Goal: Task Accomplishment & Management: Complete application form

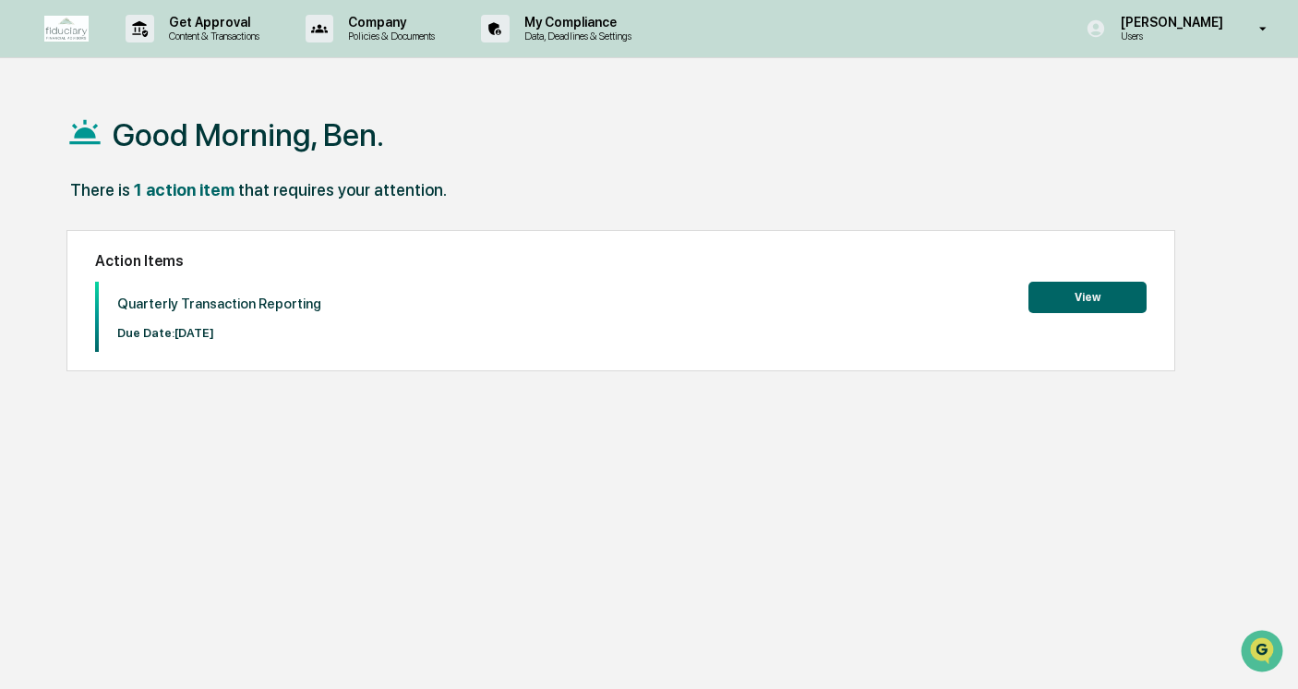
click at [1080, 303] on button "View" at bounding box center [1087, 297] width 118 height 31
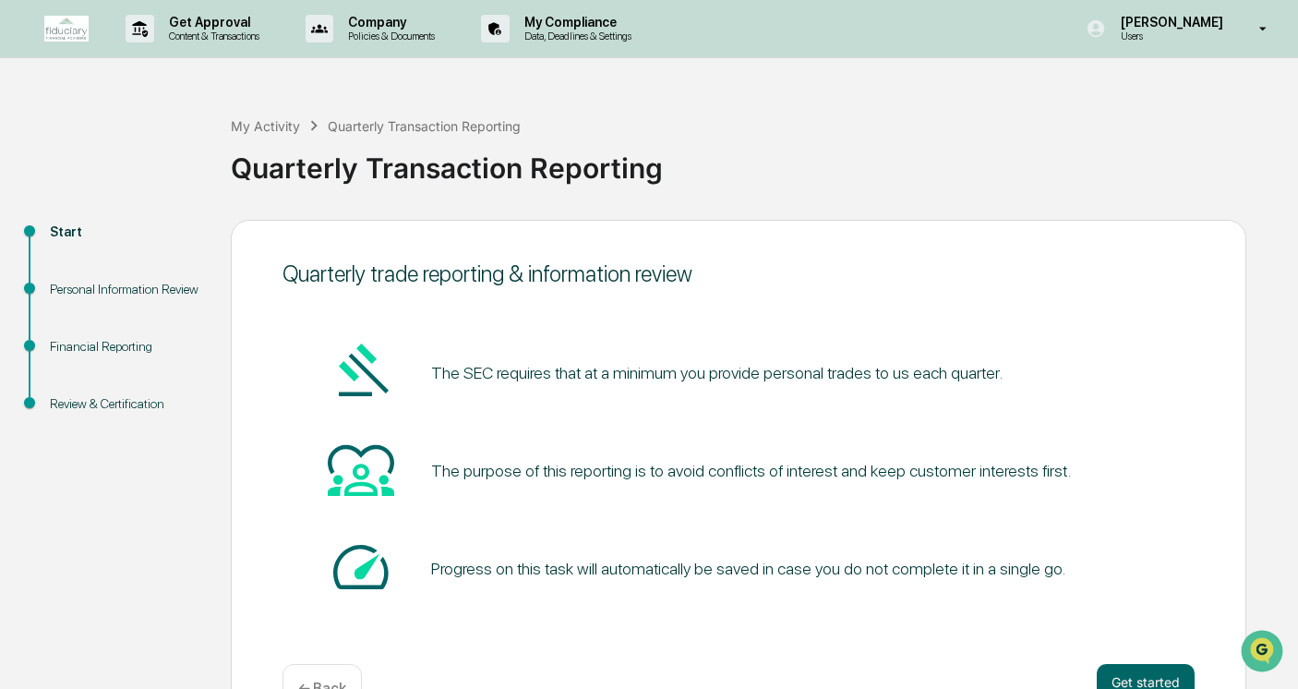
scroll to position [55, 0]
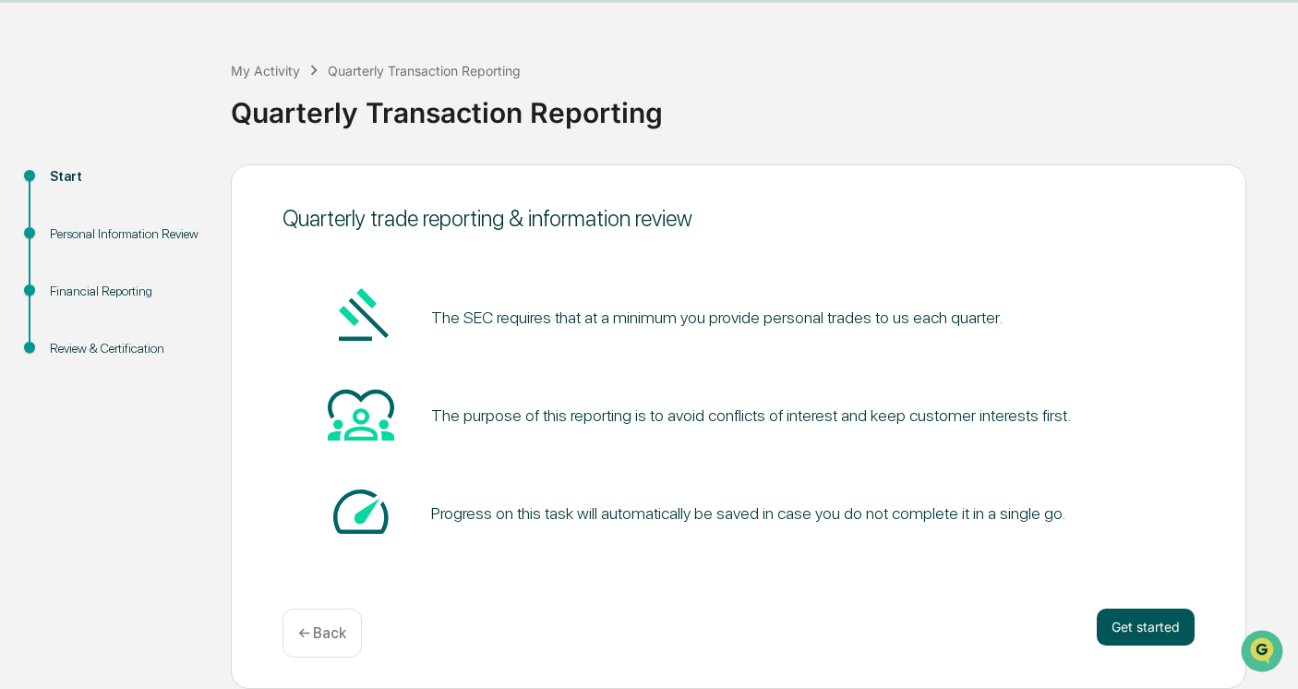
click at [1144, 636] on button "Get started" at bounding box center [1146, 626] width 98 height 37
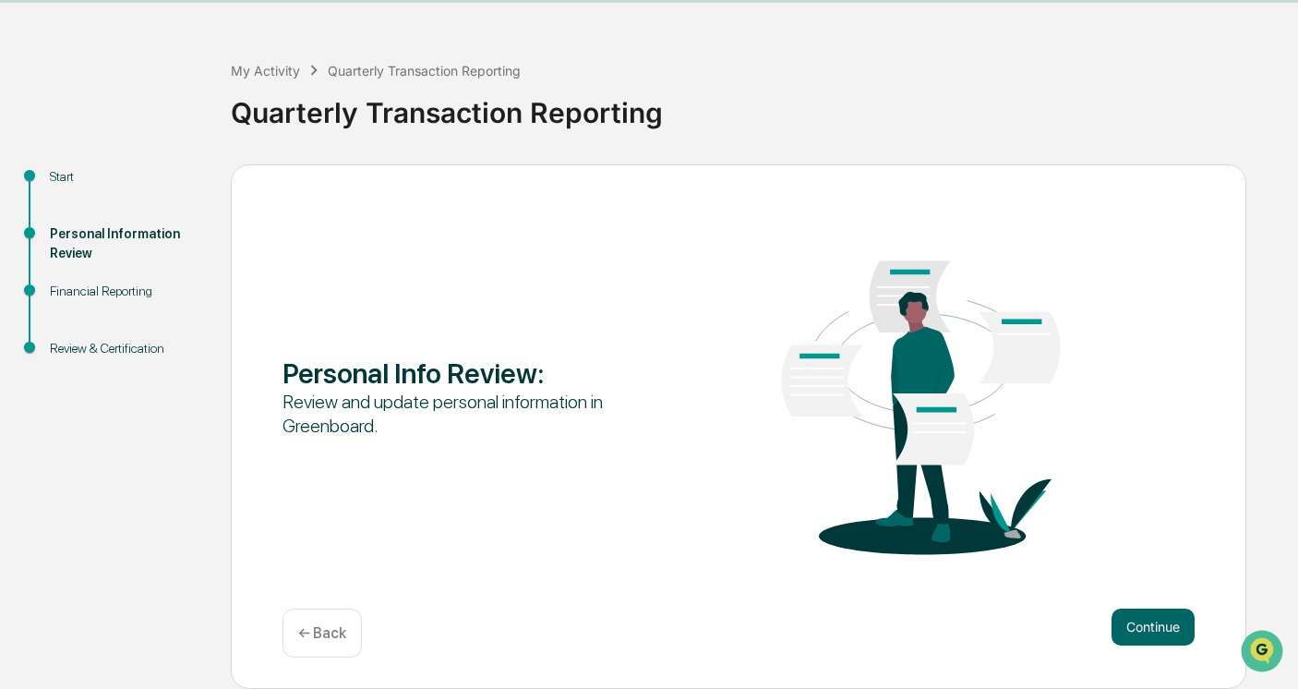
click at [1144, 636] on button "Continue" at bounding box center [1152, 626] width 83 height 37
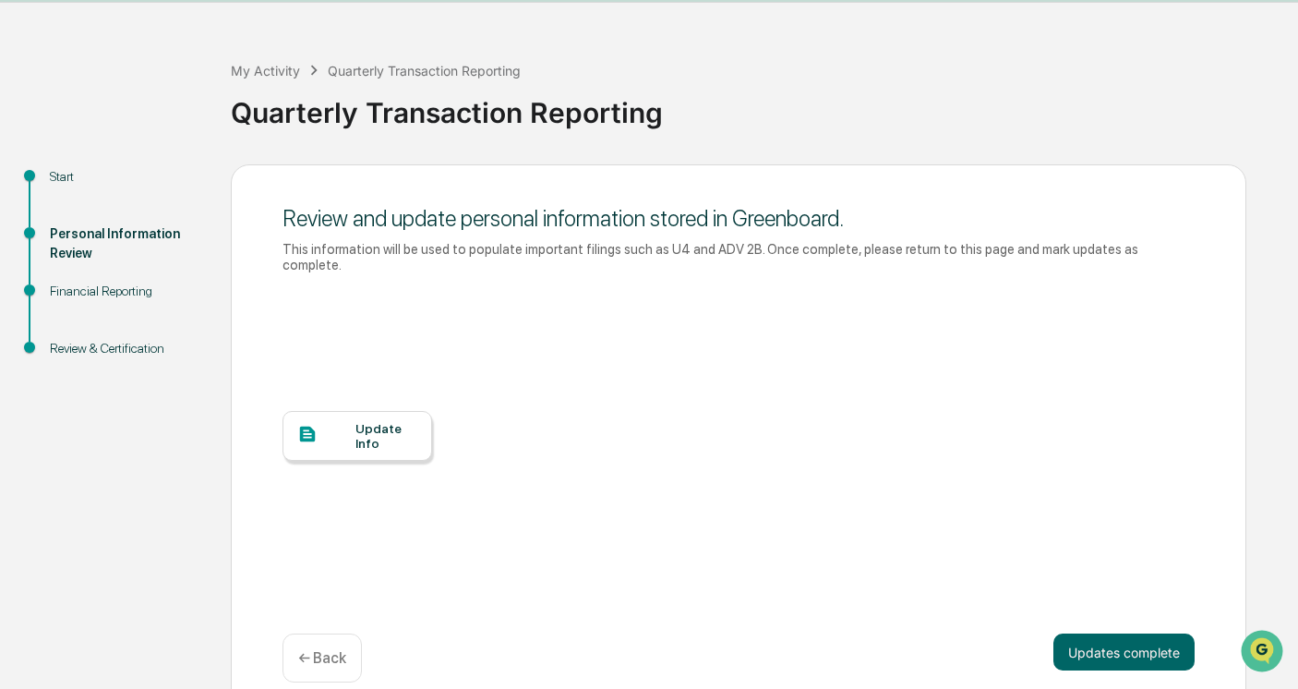
click at [1144, 636] on button "Updates complete" at bounding box center [1123, 651] width 141 height 37
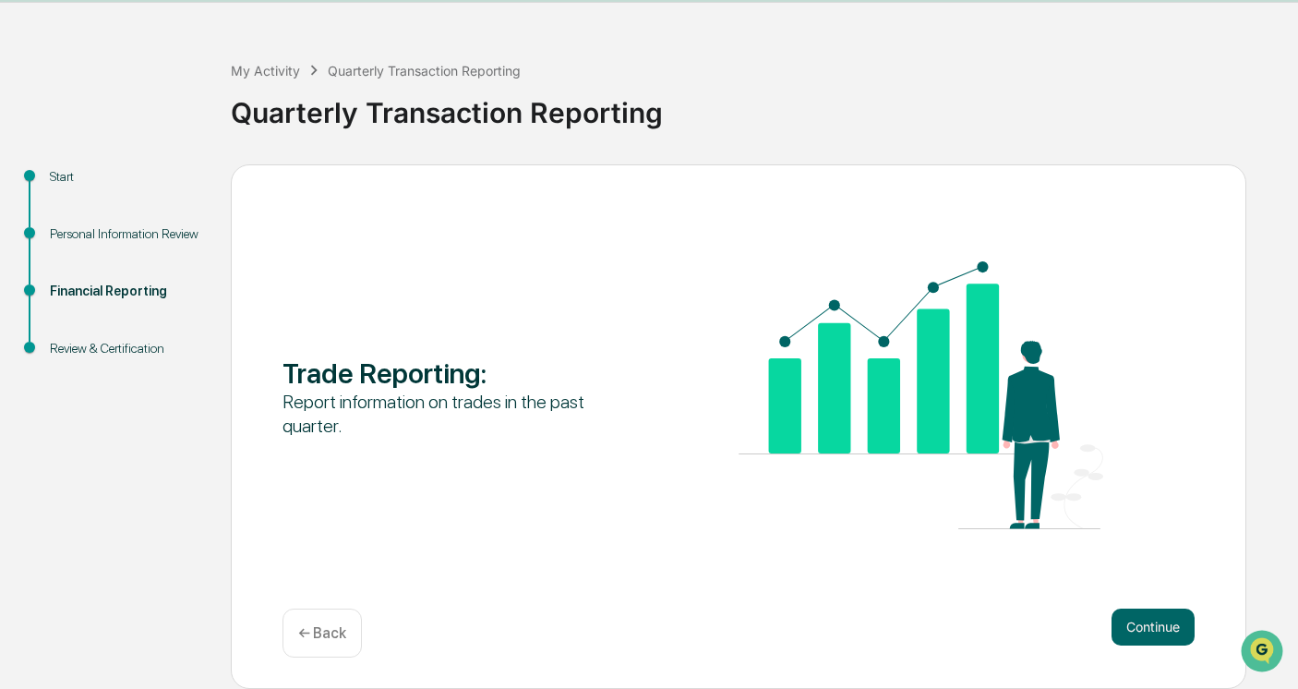
click at [1144, 636] on button "Continue" at bounding box center [1152, 626] width 83 height 37
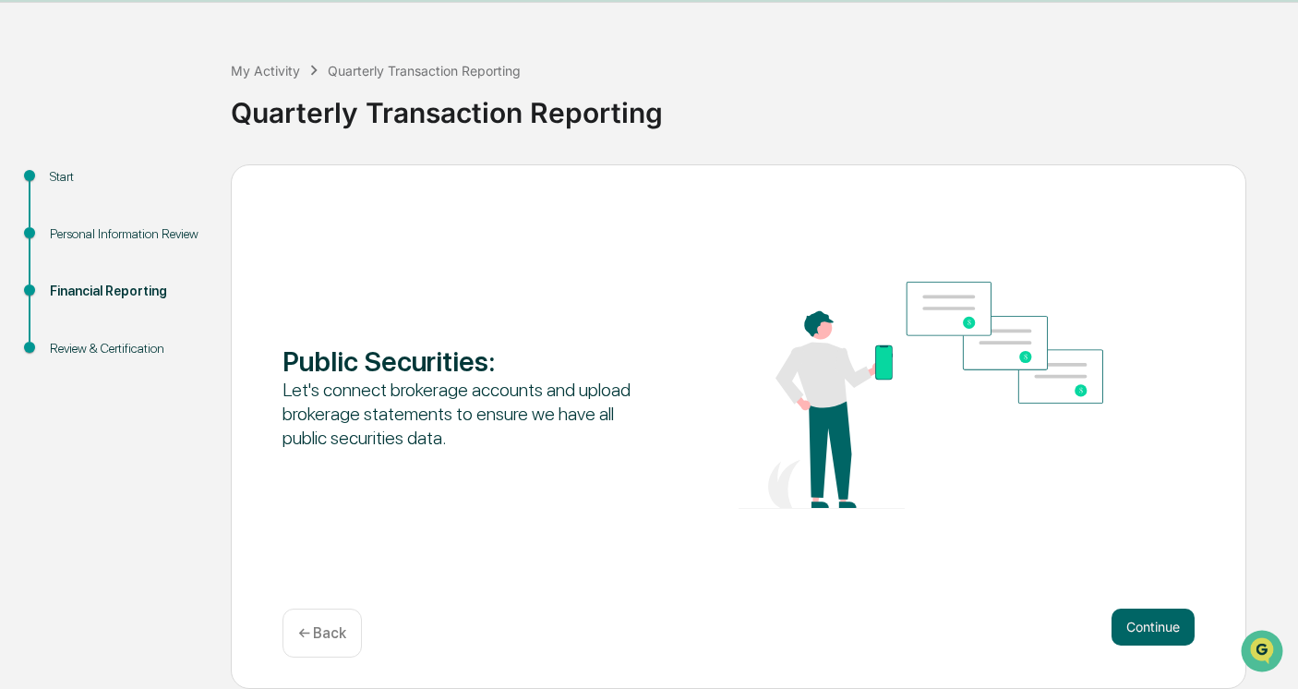
click at [1144, 636] on button "Continue" at bounding box center [1152, 626] width 83 height 37
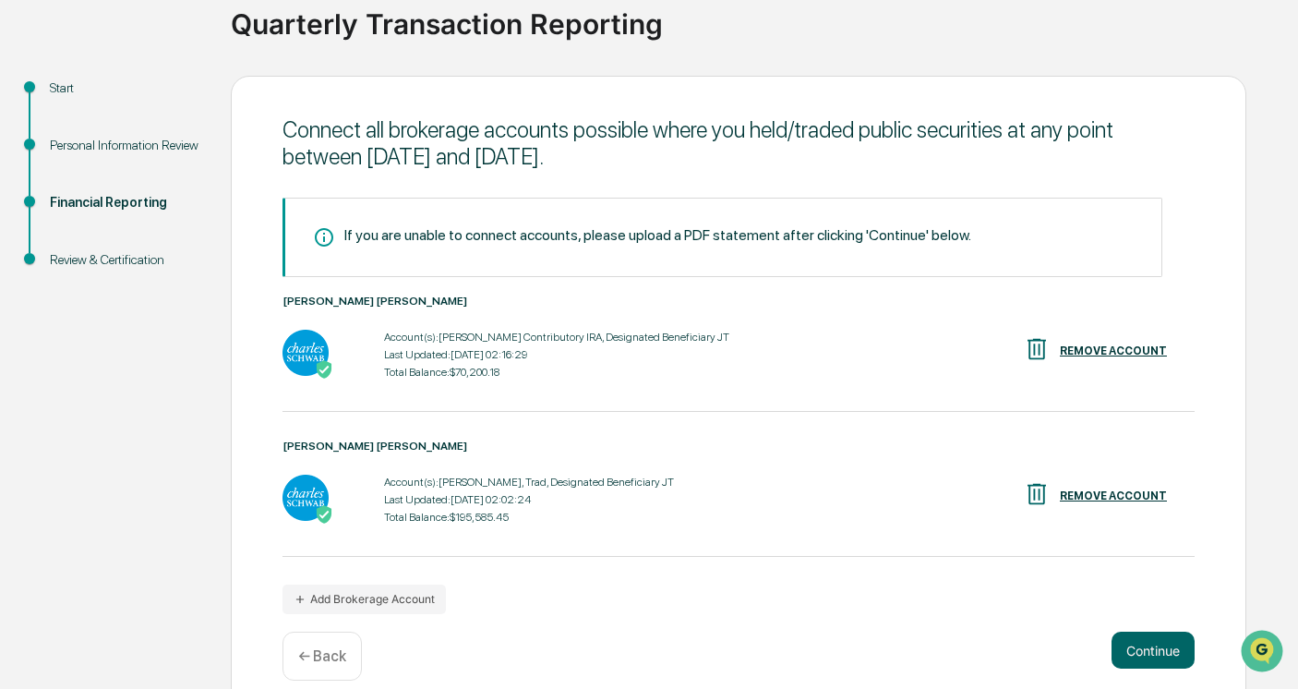
scroll to position [166, 0]
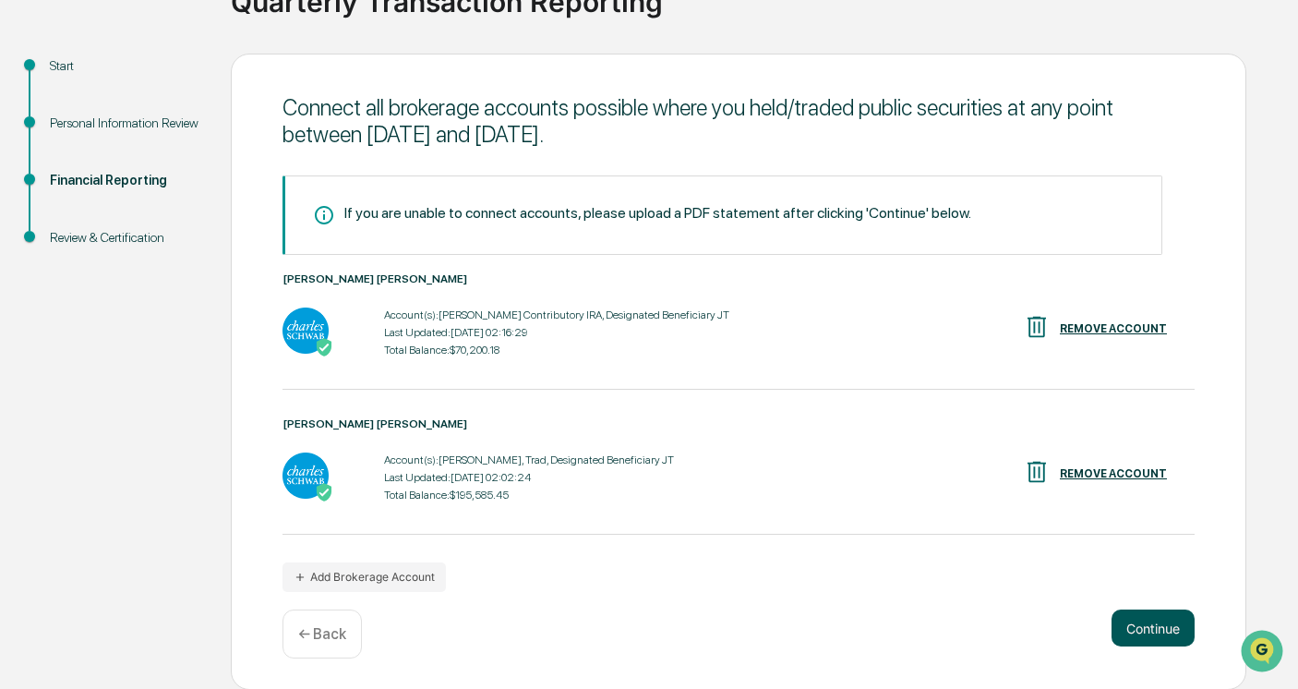
click at [1165, 619] on button "Continue" at bounding box center [1152, 627] width 83 height 37
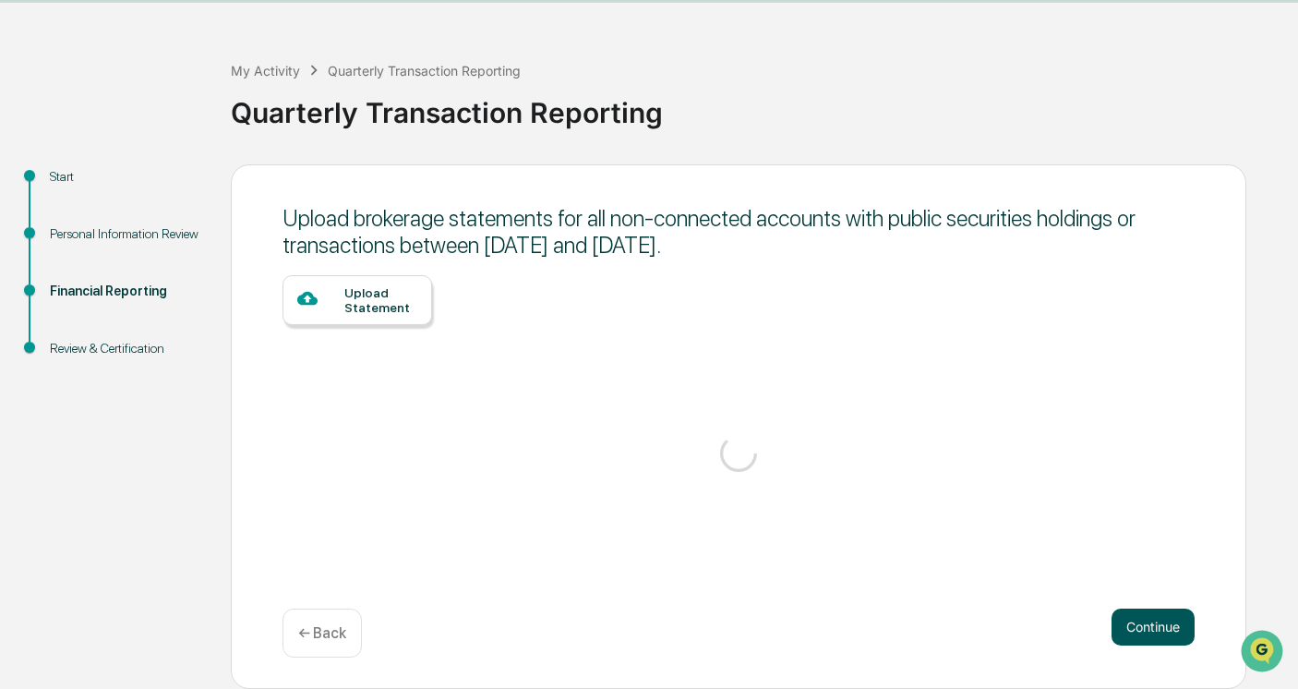
scroll to position [55, 0]
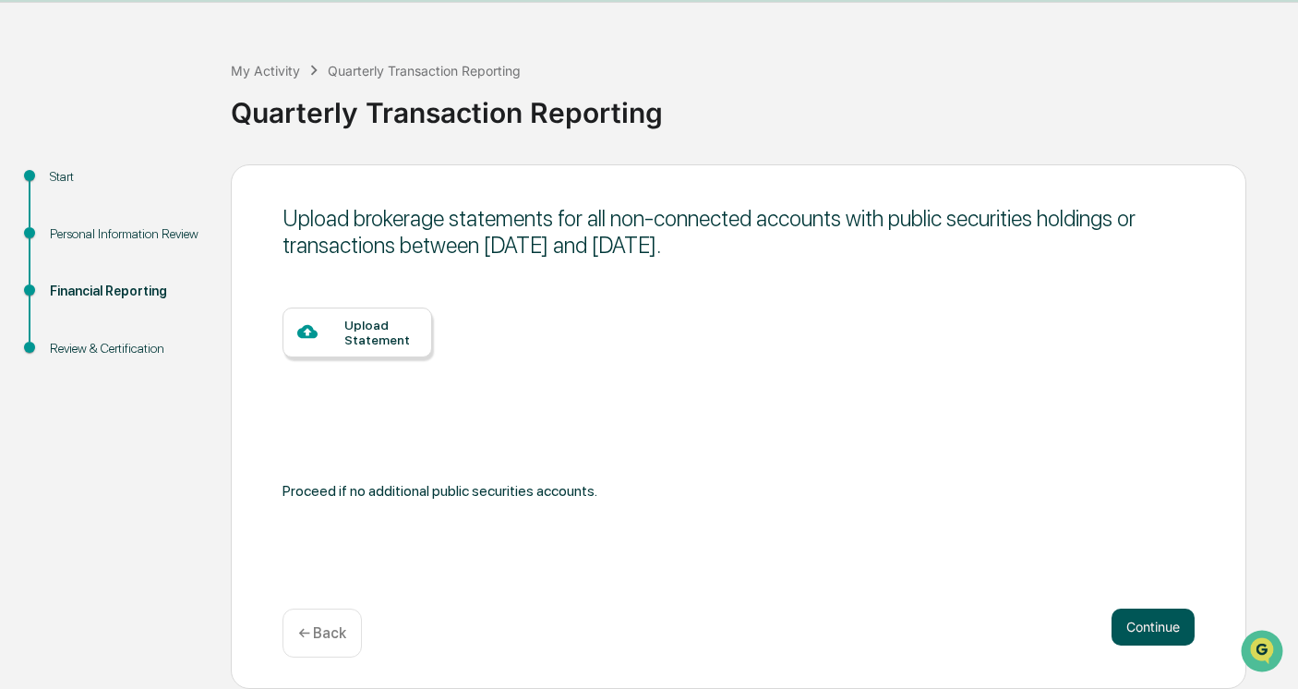
click at [1165, 619] on button "Continue" at bounding box center [1152, 626] width 83 height 37
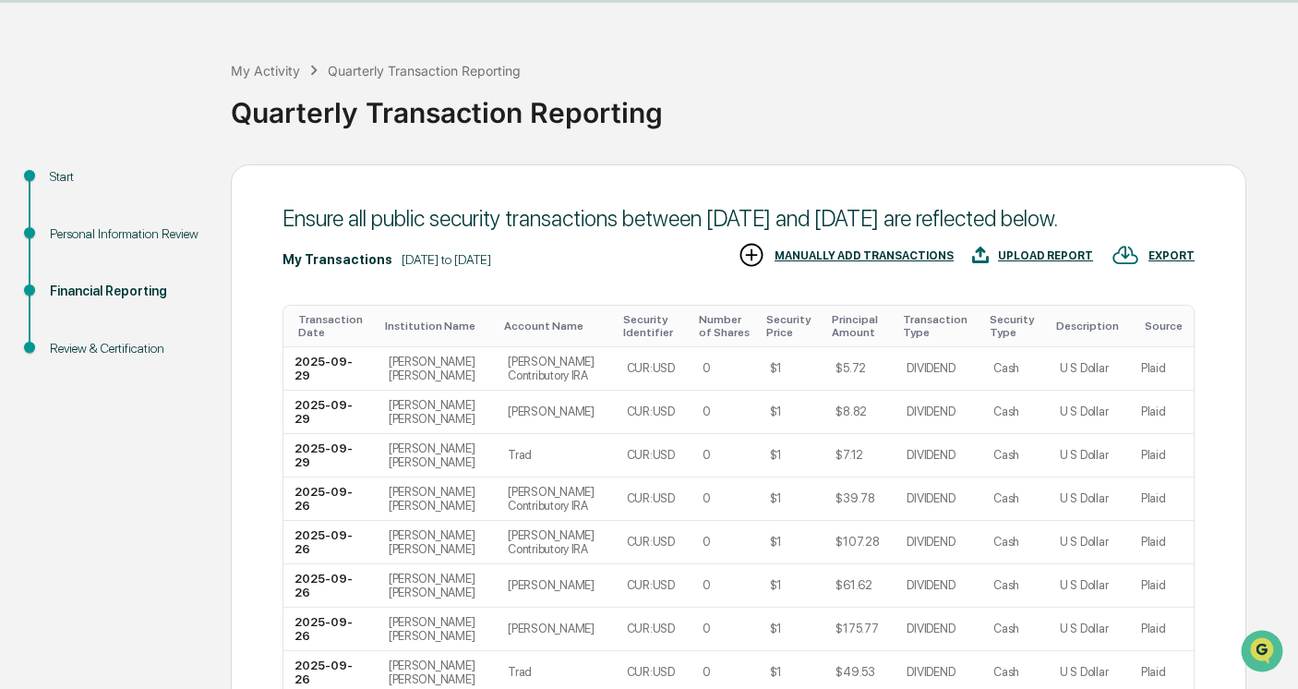
scroll to position [376, 0]
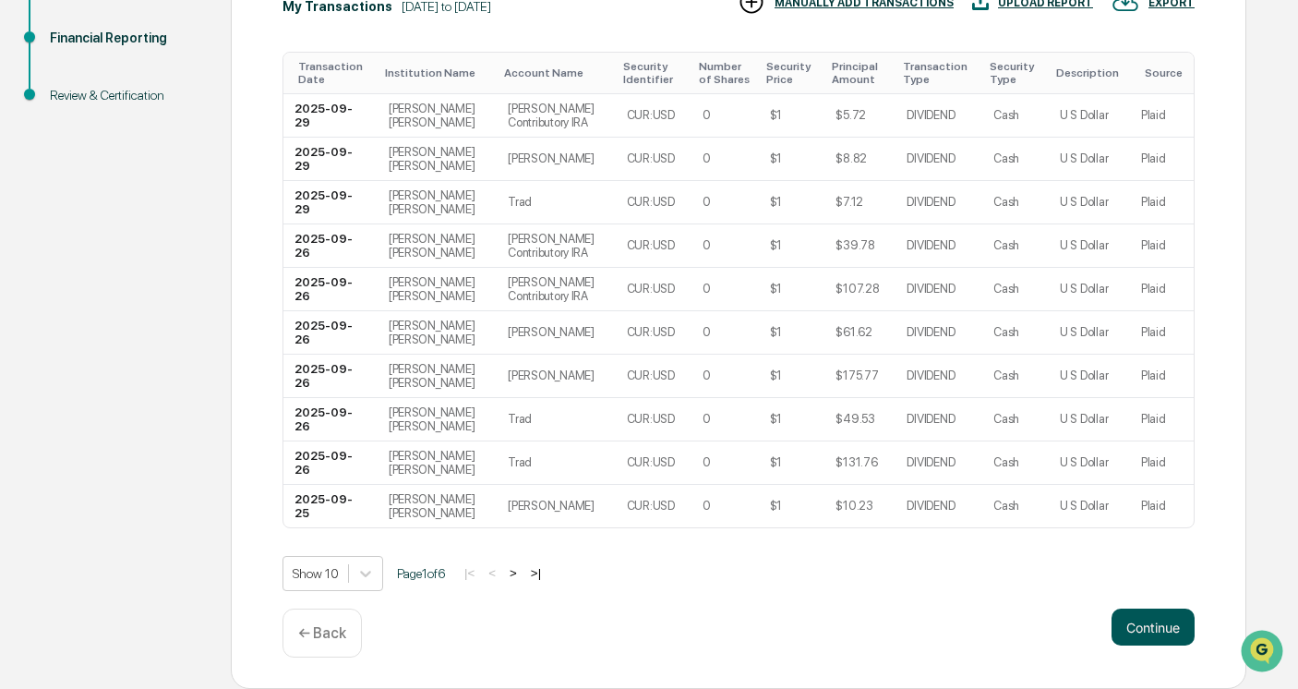
click at [1179, 628] on button "Continue" at bounding box center [1152, 626] width 83 height 37
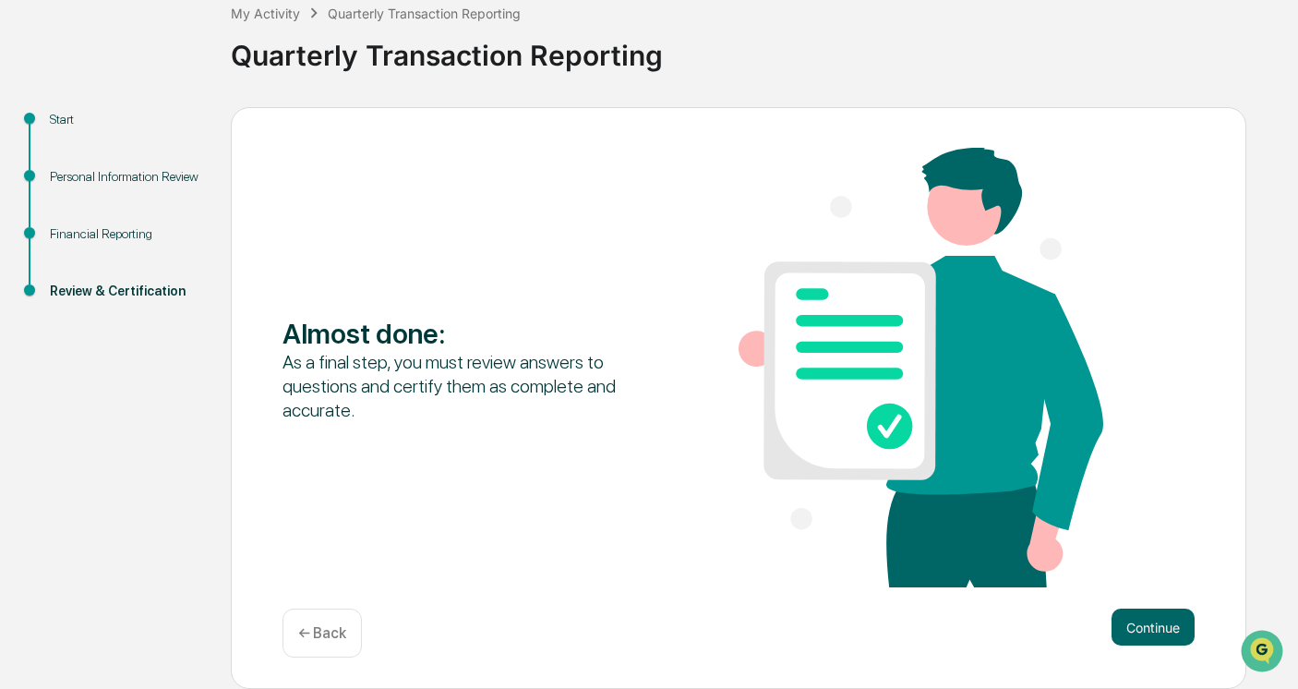
scroll to position [114, 0]
click at [1169, 628] on button "Continue" at bounding box center [1152, 626] width 83 height 37
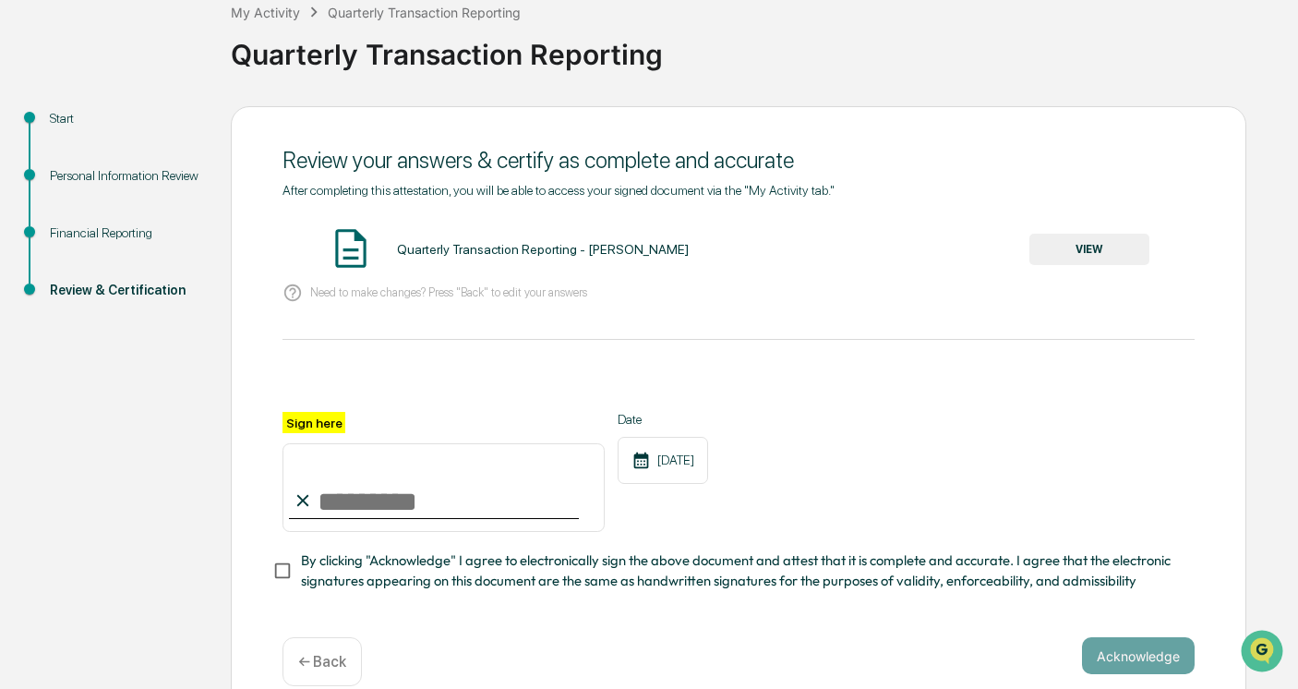
click at [386, 517] on input "Sign here" at bounding box center [443, 487] width 322 height 89
type input "*******"
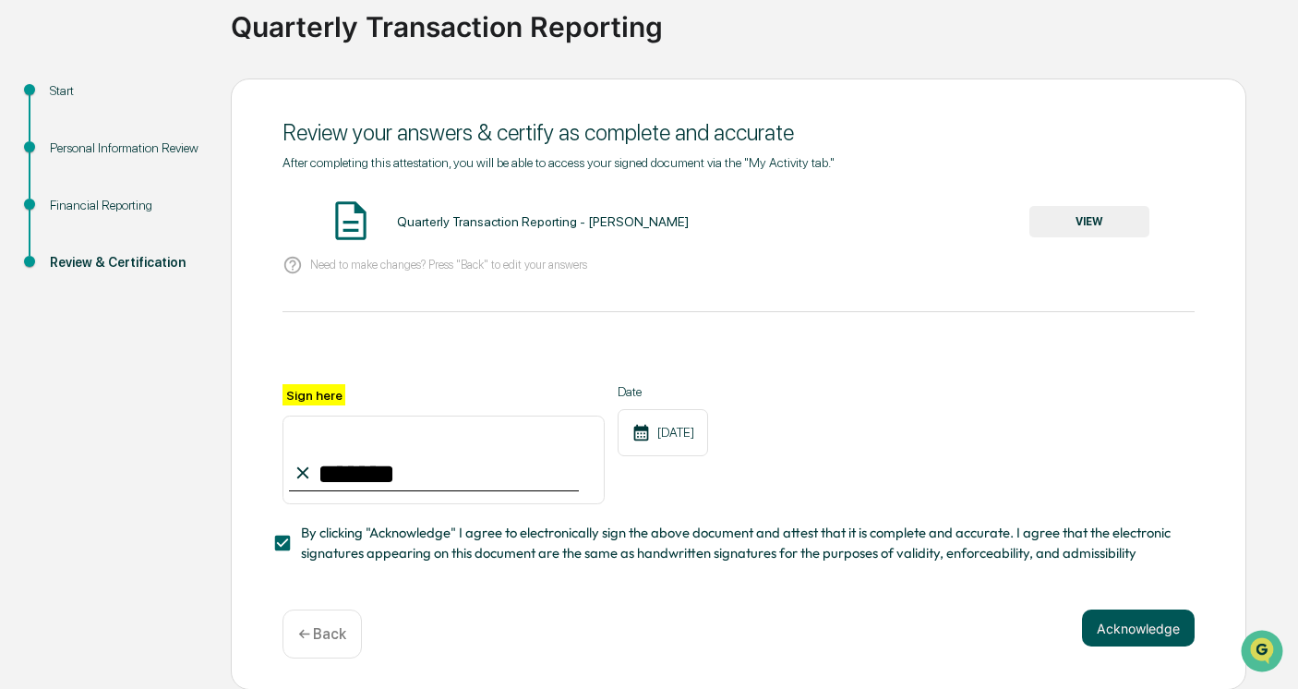
click at [1159, 628] on button "Acknowledge" at bounding box center [1138, 627] width 113 height 37
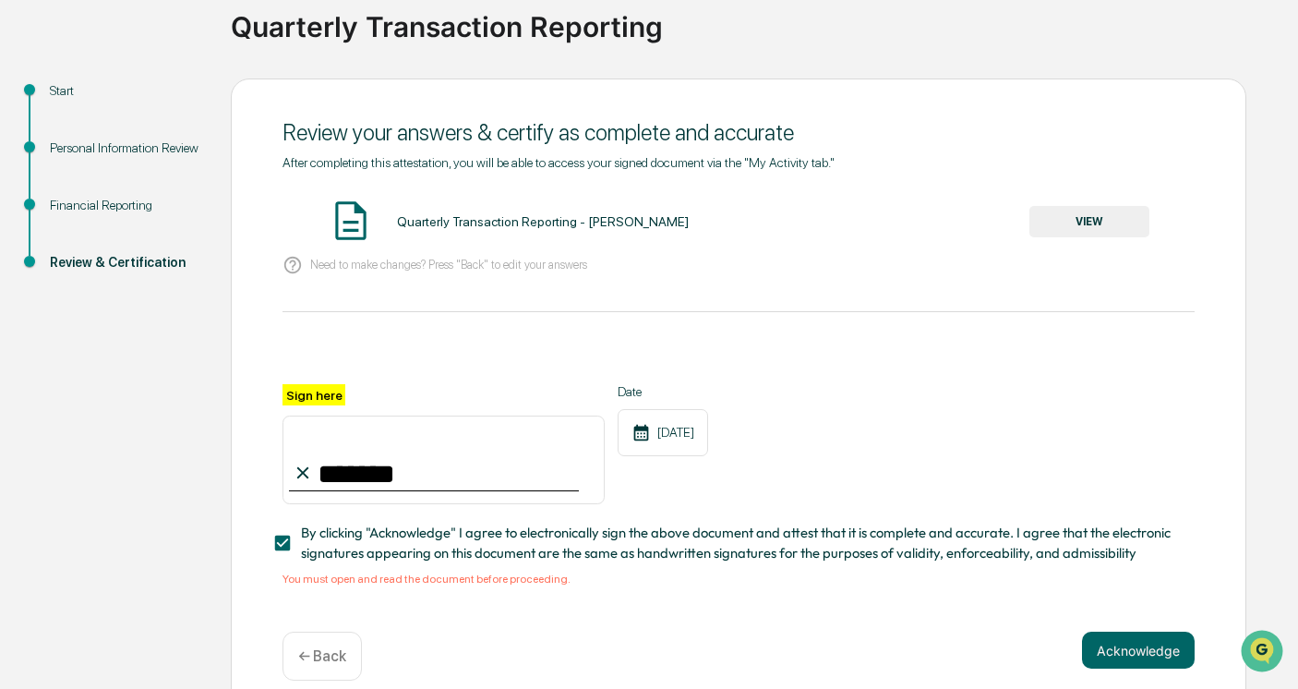
click at [1056, 225] on button "VIEW" at bounding box center [1089, 221] width 120 height 31
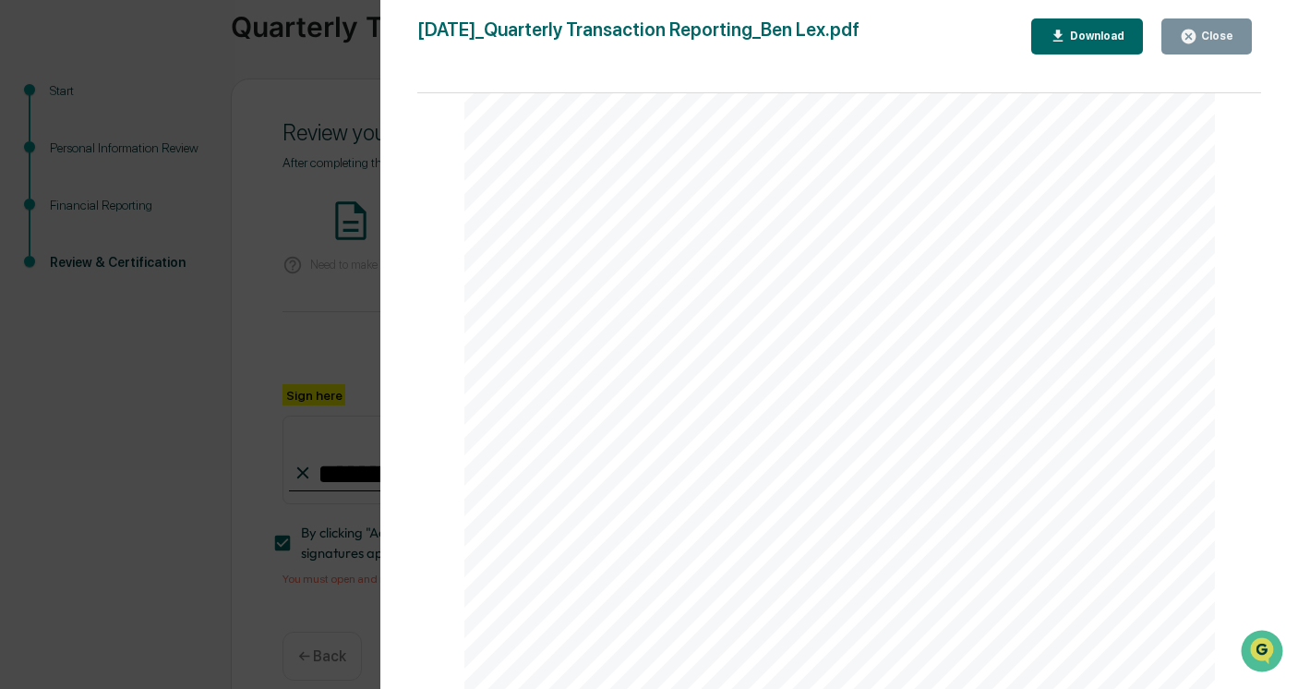
scroll to position [3881, 0]
click at [1186, 49] on button "Close" at bounding box center [1206, 36] width 90 height 36
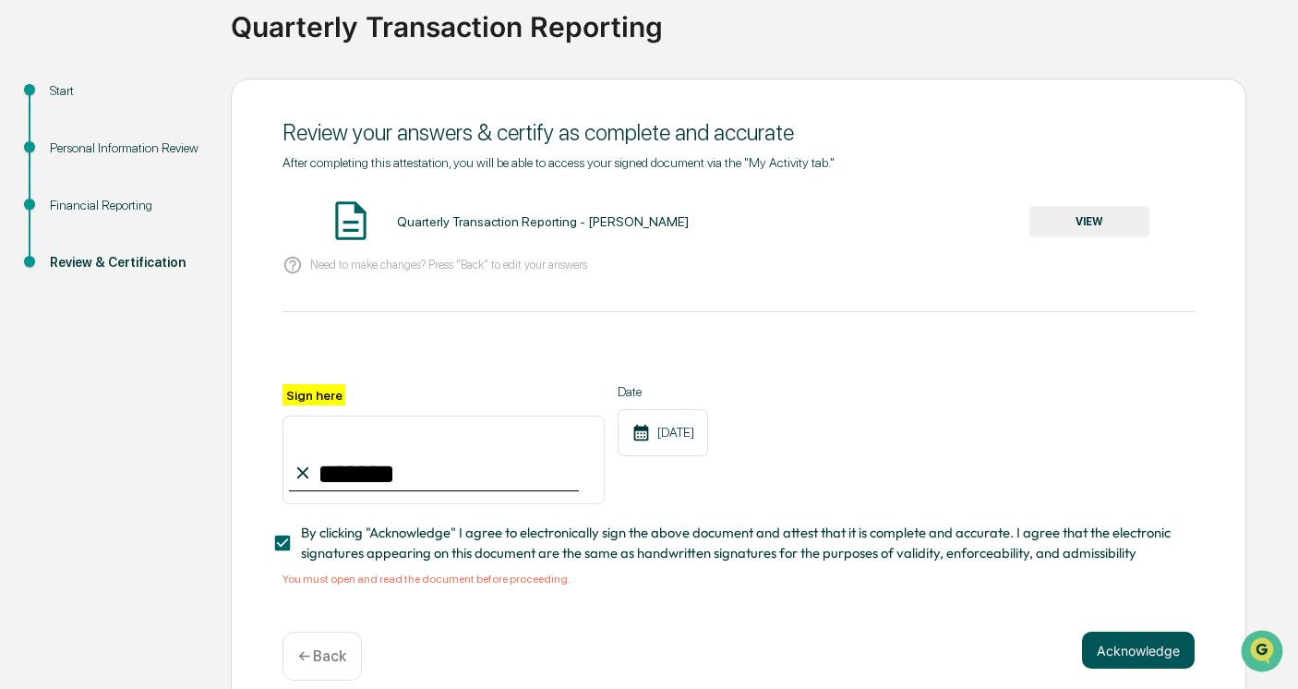
click at [1146, 642] on button "Acknowledge" at bounding box center [1138, 649] width 113 height 37
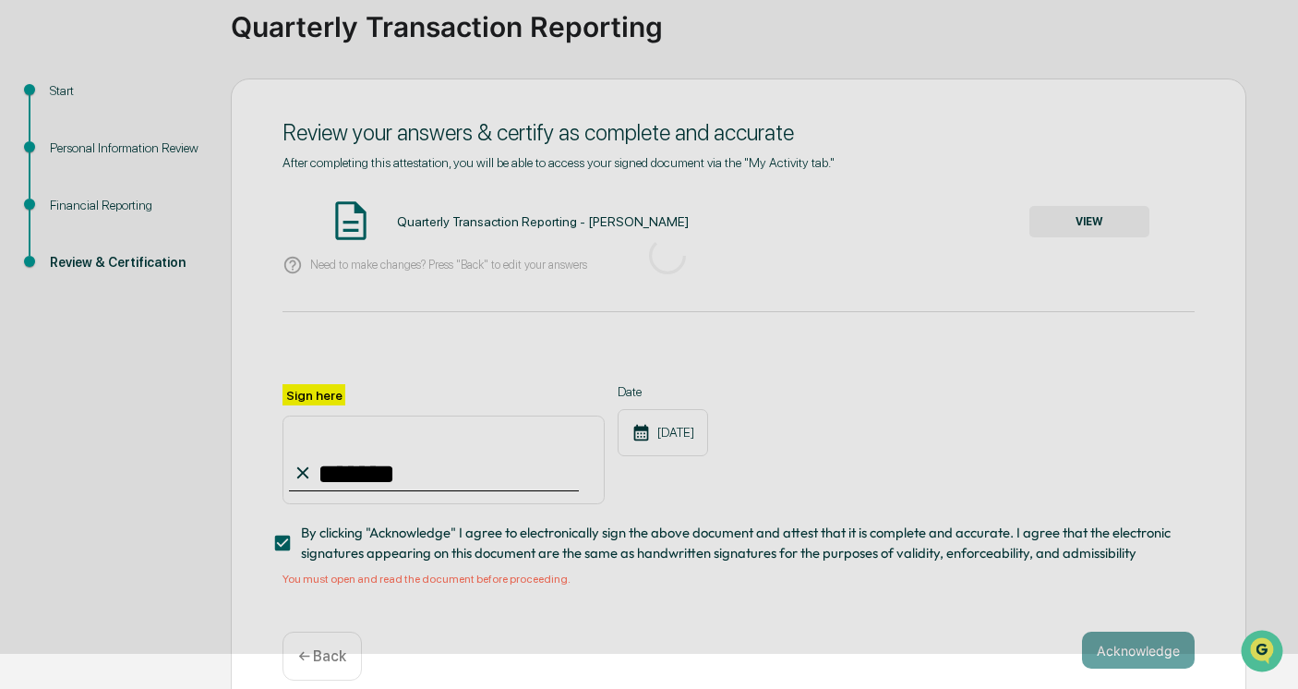
scroll to position [55, 0]
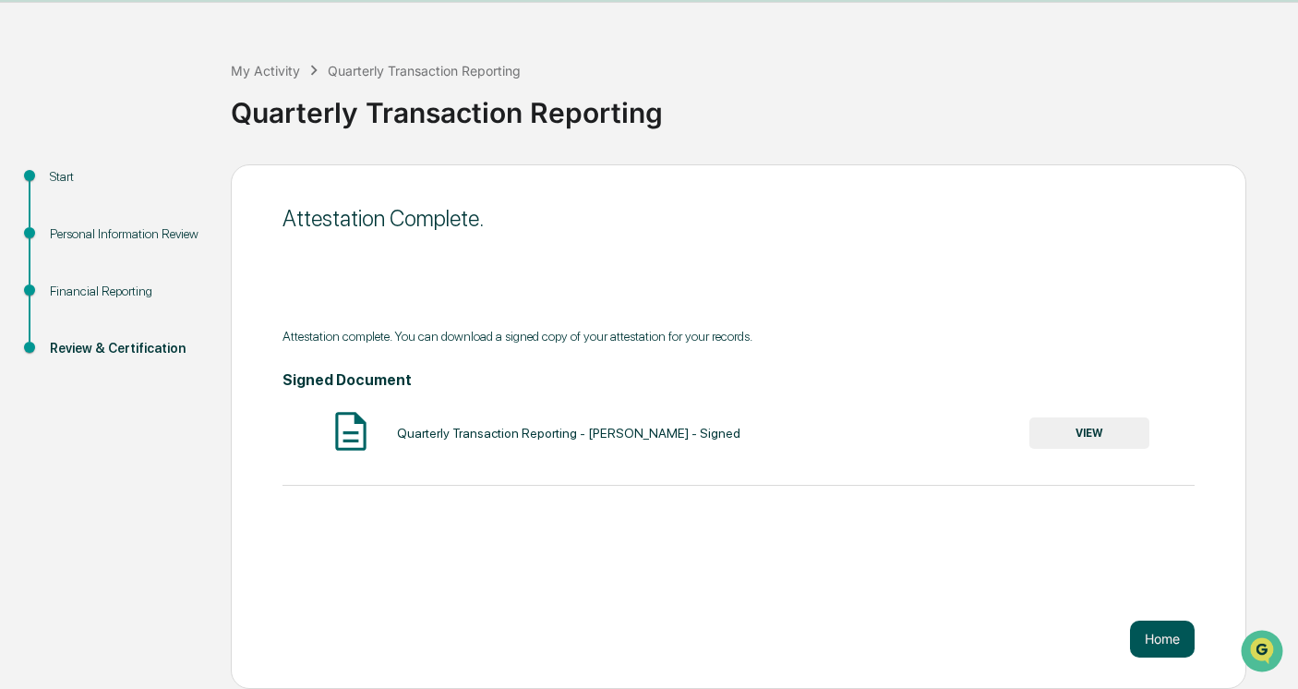
click at [1164, 645] on button "Home" at bounding box center [1162, 638] width 65 height 37
